Goal: Information Seeking & Learning: Learn about a topic

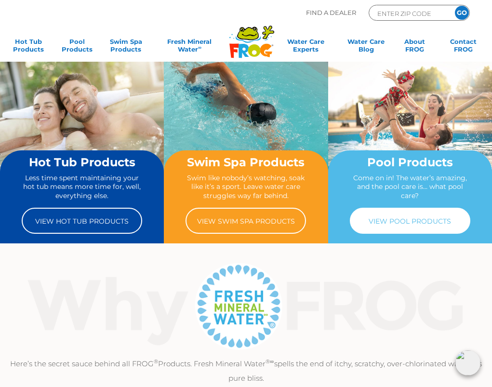
click at [383, 221] on link "View Pool Products" at bounding box center [410, 221] width 121 height 26
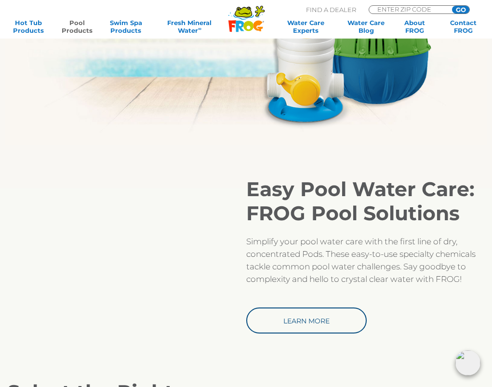
scroll to position [627, 0]
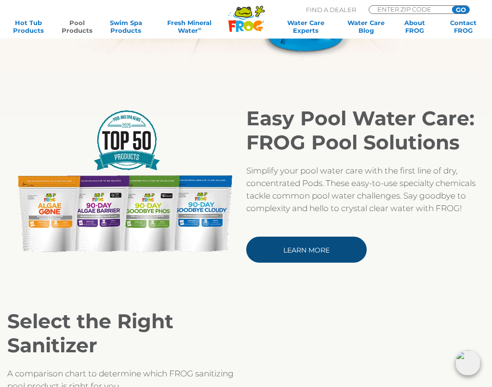
click at [299, 242] on link "Learn More" at bounding box center [306, 250] width 121 height 26
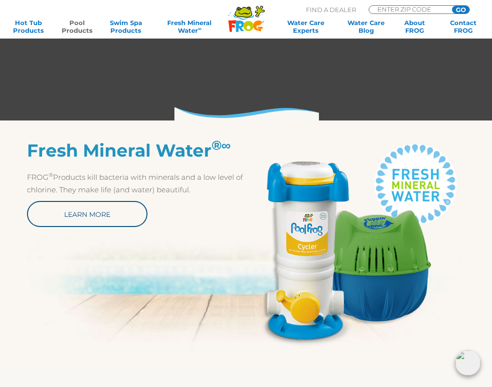
scroll to position [338, 0]
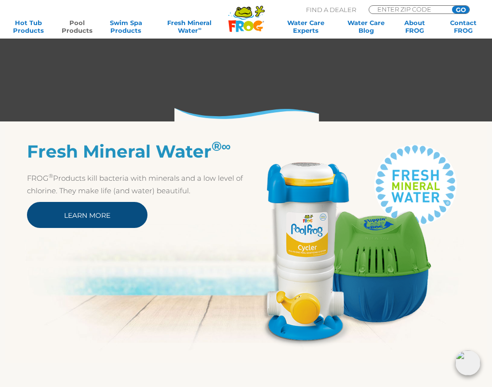
click at [79, 217] on link "Learn More" at bounding box center [87, 215] width 121 height 26
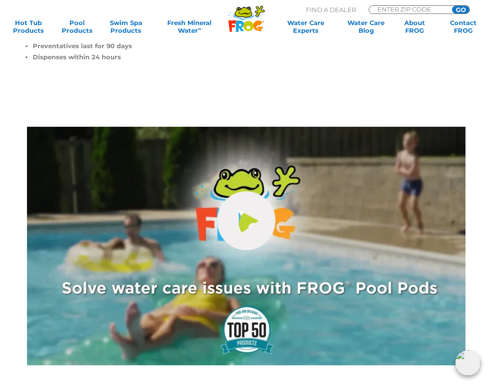
scroll to position [289, 0]
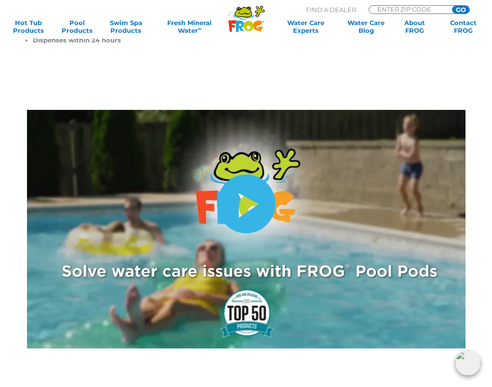
click at [250, 187] on link "hide-me" at bounding box center [246, 204] width 58 height 59
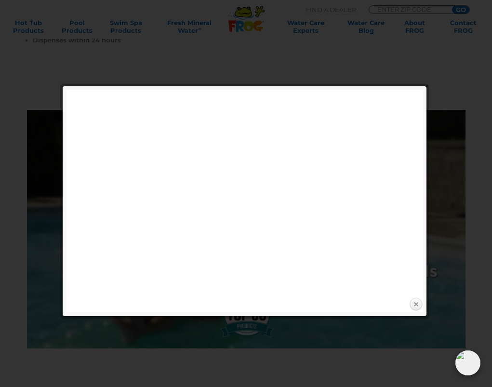
click at [415, 303] on link "Close" at bounding box center [416, 305] width 14 height 14
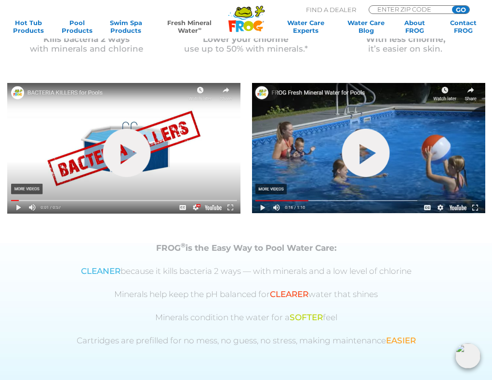
scroll to position [289, 0]
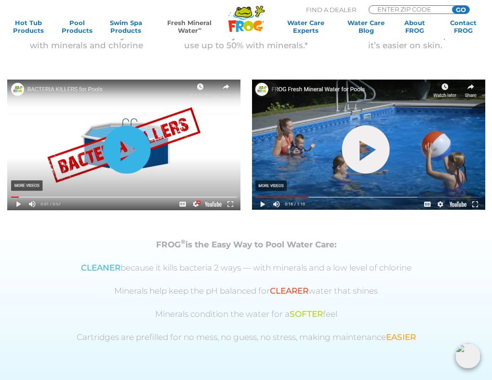
click at [124, 148] on link "hide-me" at bounding box center [127, 149] width 48 height 48
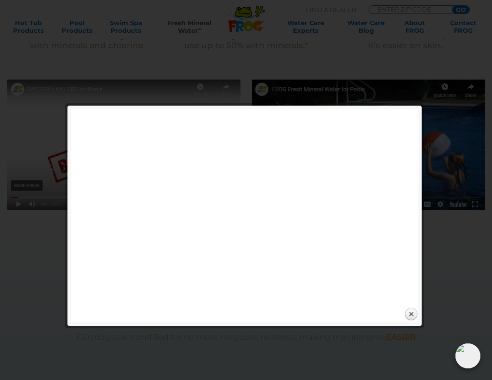
scroll to position [338, 0]
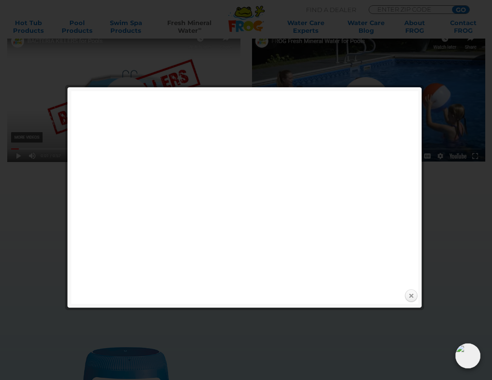
click at [410, 294] on link "Close" at bounding box center [411, 296] width 14 height 14
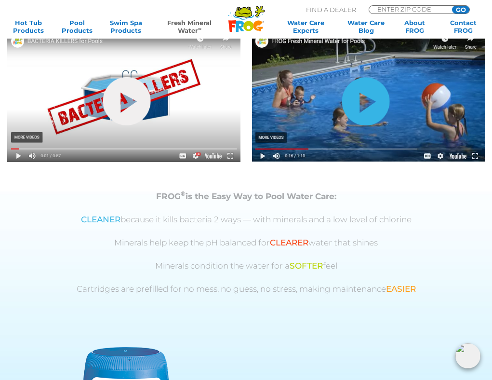
click at [361, 102] on link "hide-me" at bounding box center [366, 101] width 48 height 48
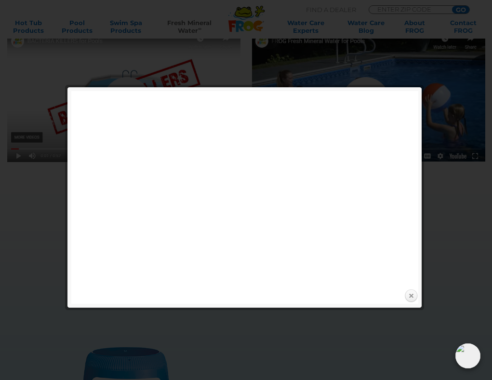
click at [410, 297] on link "Close" at bounding box center [411, 296] width 14 height 14
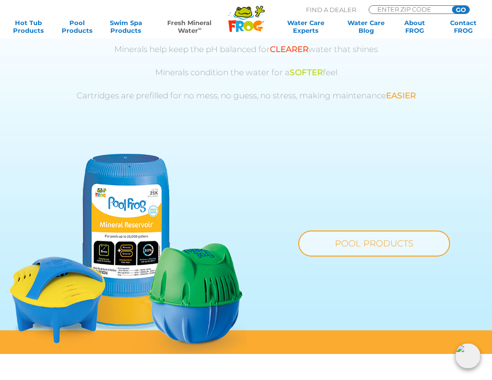
scroll to position [531, 0]
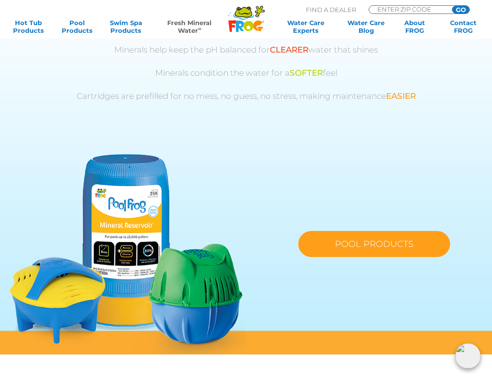
click at [366, 249] on link "POOL PRODUCTS" at bounding box center [375, 244] width 152 height 26
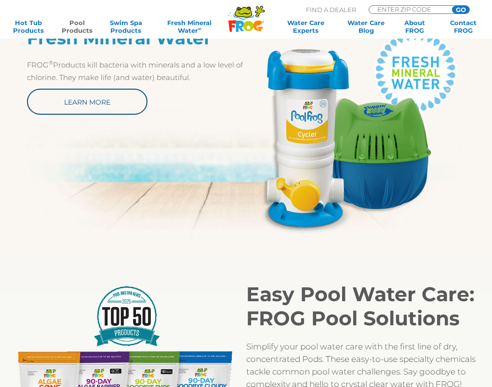
scroll to position [482, 0]
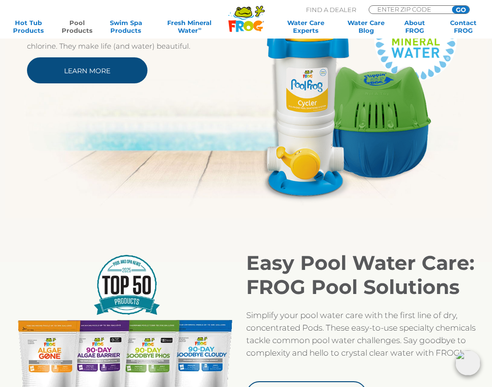
click at [102, 70] on link "Learn More" at bounding box center [87, 70] width 121 height 26
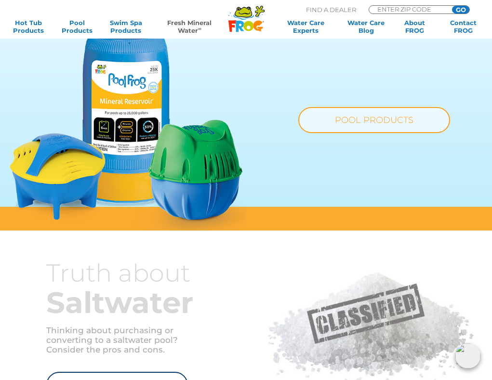
scroll to position [675, 0]
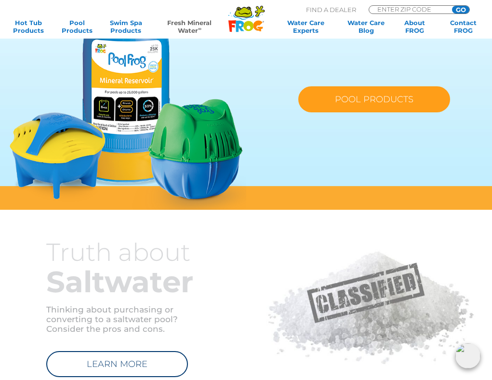
click at [370, 100] on link "POOL PRODUCTS" at bounding box center [375, 99] width 152 height 26
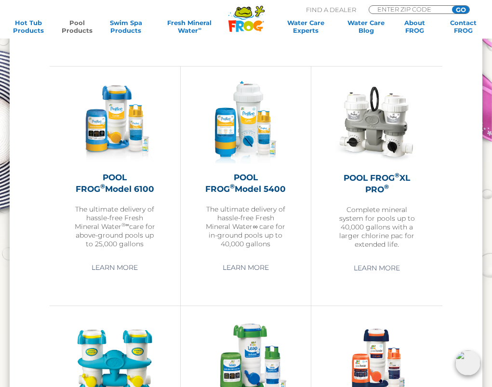
scroll to position [1206, 0]
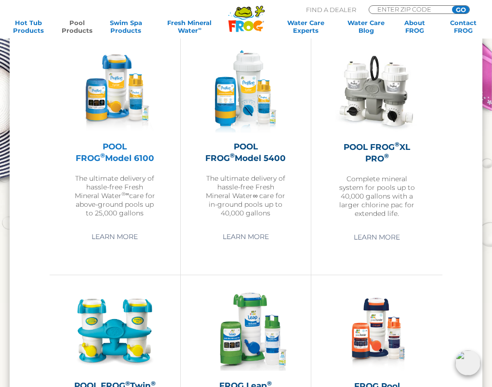
click at [108, 150] on h2 "POOL FROG ® Model 6100" at bounding box center [115, 152] width 82 height 23
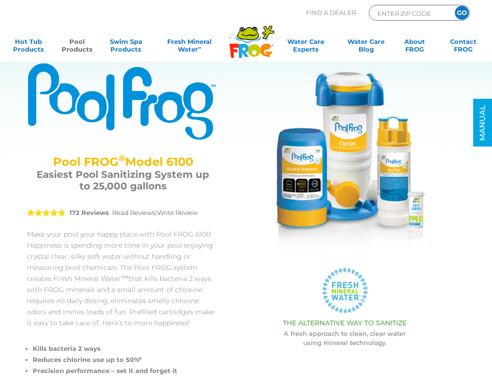
scroll to position [96, 0]
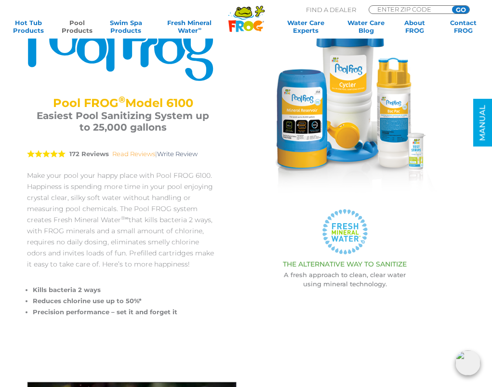
click at [126, 155] on link "Read Reviews" at bounding box center [133, 154] width 43 height 8
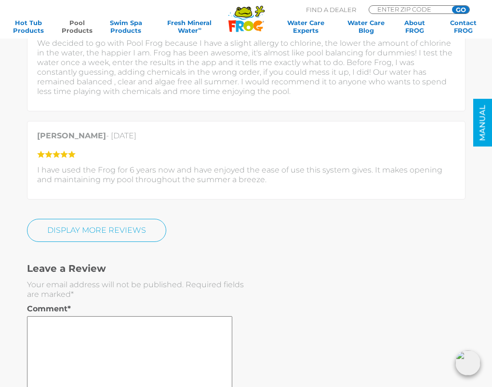
scroll to position [2206, 0]
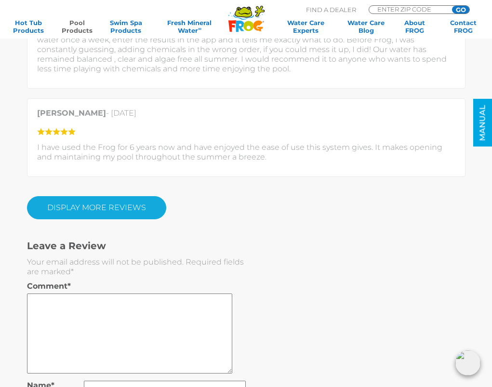
click at [104, 211] on link "Display More Reviews" at bounding box center [96, 207] width 139 height 23
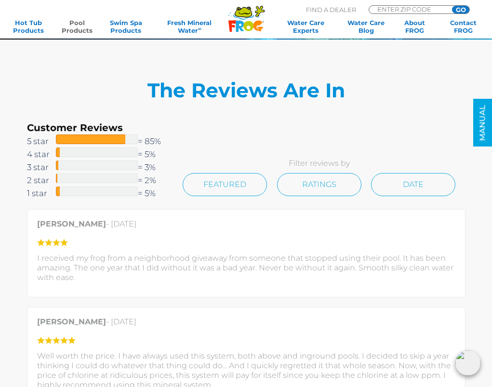
scroll to position [1676, 0]
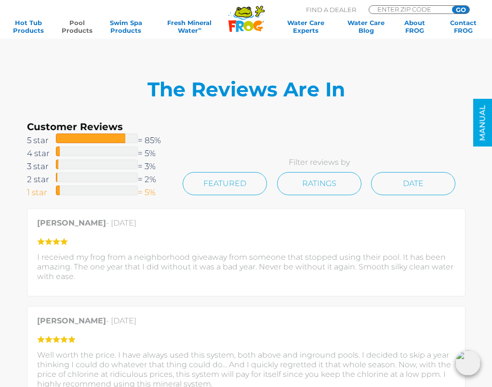
click at [59, 191] on span at bounding box center [58, 191] width 4 height 10
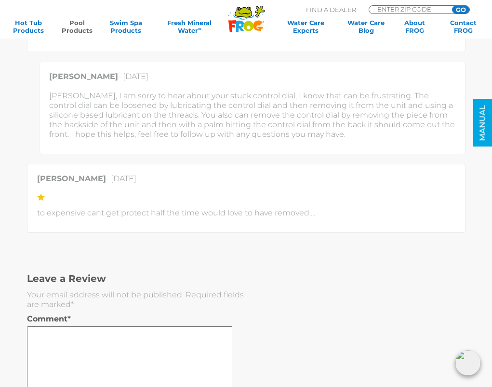
scroll to position [2761, 0]
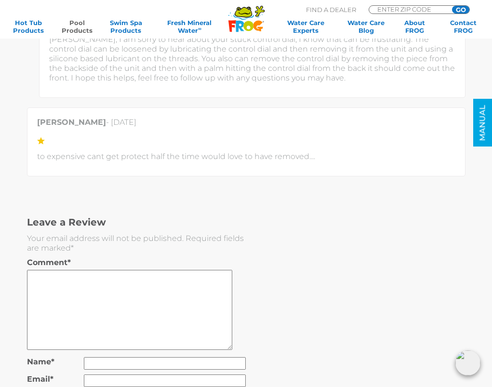
scroll to position [1676, 0]
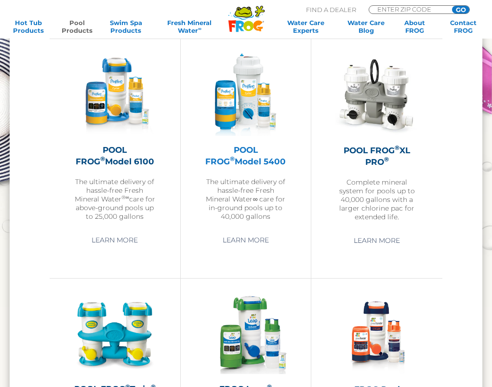
scroll to position [1206, 0]
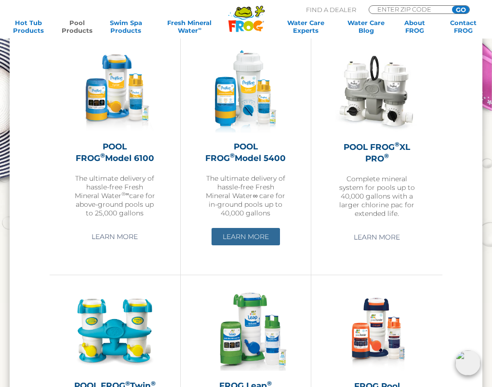
click at [251, 229] on link "Learn More" at bounding box center [246, 236] width 68 height 17
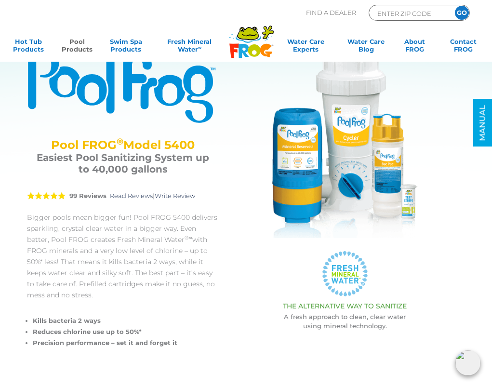
scroll to position [96, 0]
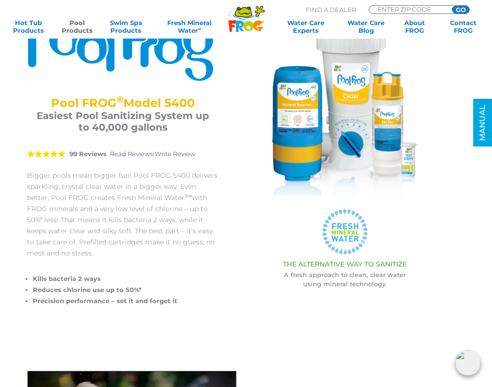
click at [89, 156] on strong "99 Reviews" at bounding box center [87, 154] width 37 height 8
click at [138, 153] on link "Read Reviews" at bounding box center [131, 154] width 43 height 8
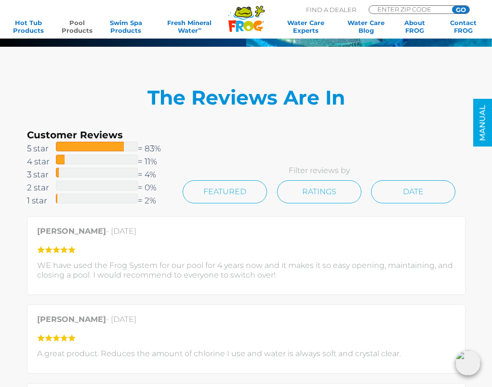
scroll to position [1659, 0]
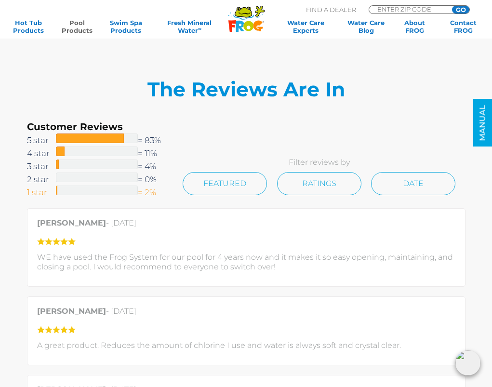
click at [63, 190] on div at bounding box center [97, 191] width 82 height 10
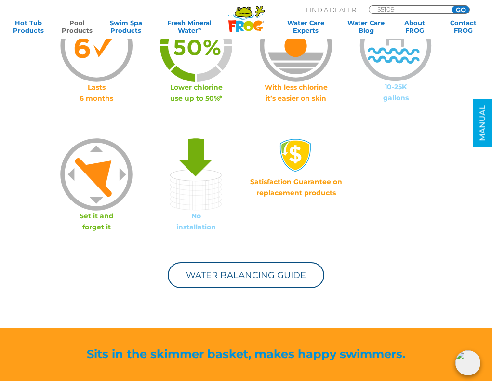
scroll to position [627, 0]
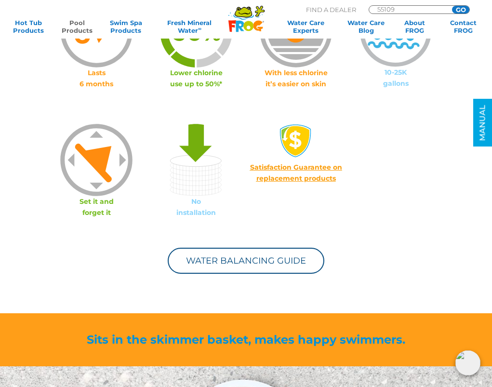
click at [292, 178] on span "Satisfaction Guarantee on replacement products" at bounding box center [296, 173] width 92 height 20
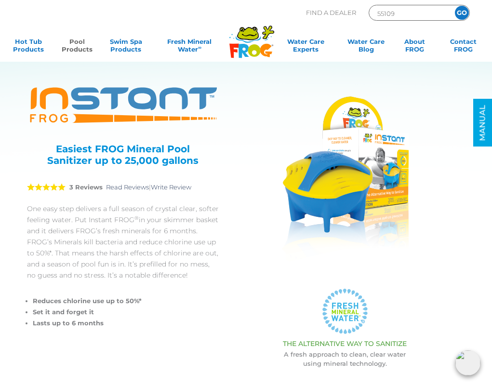
scroll to position [0, 0]
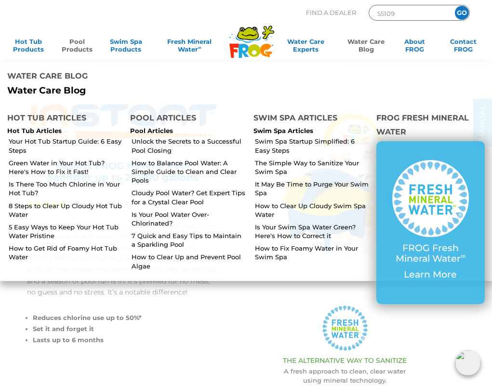
click at [354, 42] on link "Water Care Blog" at bounding box center [367, 47] width 38 height 19
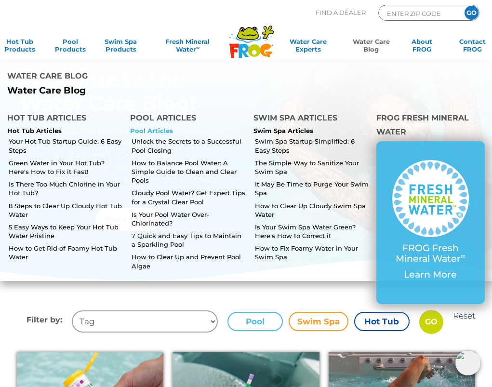
click at [155, 127] on link "Pool Articles" at bounding box center [151, 131] width 43 height 8
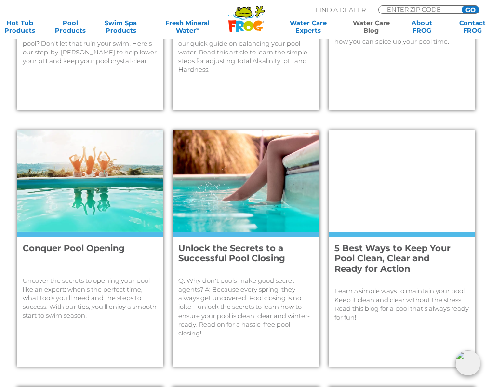
scroll to position [527, 0]
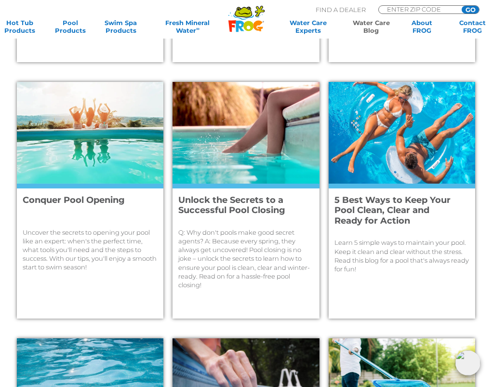
click at [61, 199] on h4 "Conquer Pool Opening" at bounding box center [85, 205] width 124 height 21
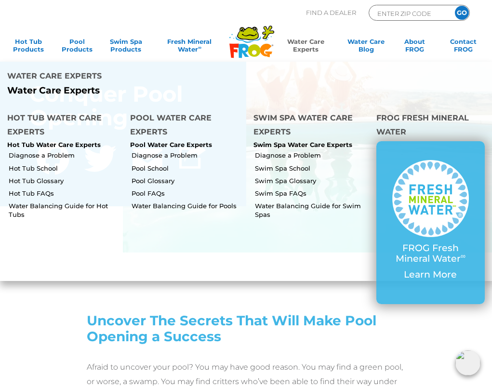
scroll to position [48, 0]
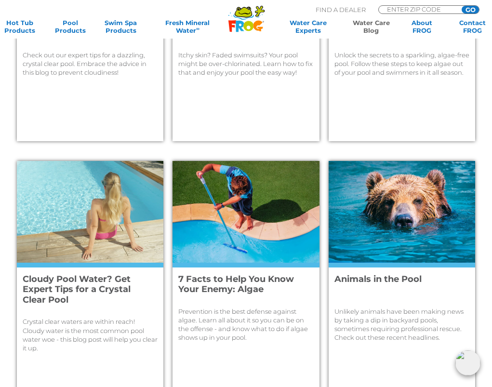
scroll to position [1010, 0]
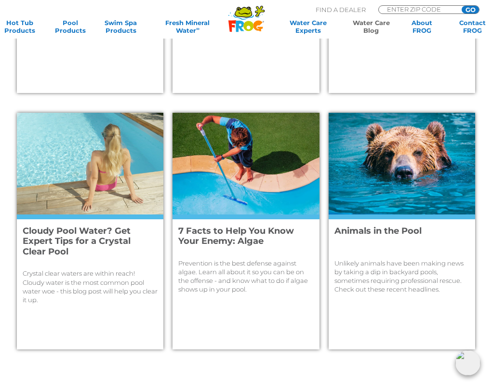
click at [376, 229] on h4 "Animals in the Pool" at bounding box center [397, 236] width 124 height 21
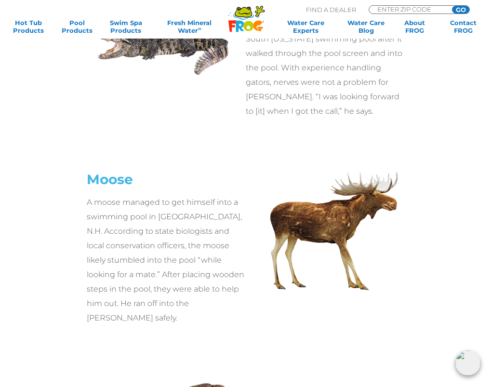
scroll to position [868, 0]
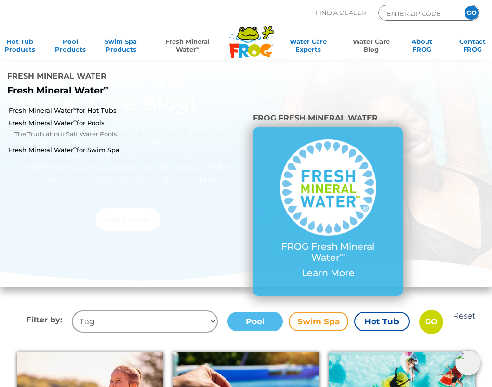
click at [195, 45] on link "Fresh Mineral Water ∞" at bounding box center [188, 47] width 72 height 19
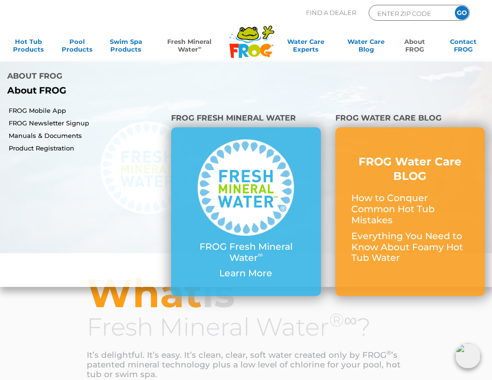
click at [418, 44] on link "About FROG" at bounding box center [415, 47] width 38 height 19
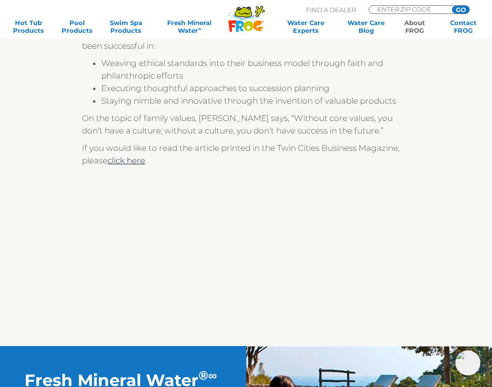
scroll to position [627, 0]
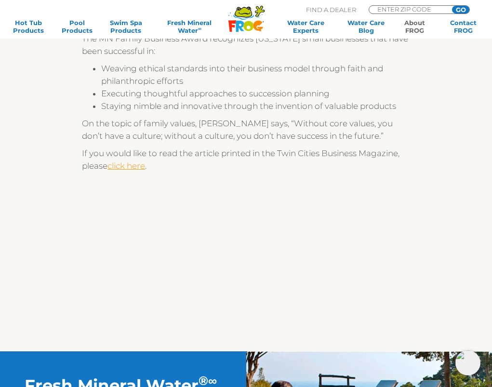
click at [127, 171] on link "click here" at bounding box center [127, 166] width 38 height 10
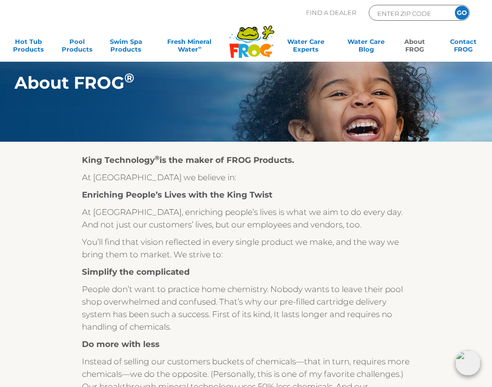
scroll to position [0, 0]
